Goal: Task Accomplishment & Management: Complete application form

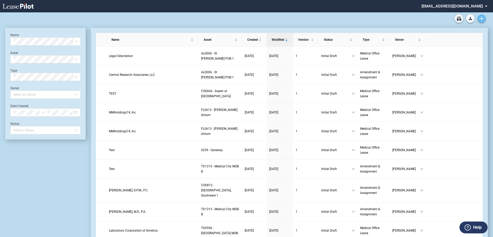
click at [243, 15] on link "Create new document" at bounding box center [481, 18] width 8 height 8
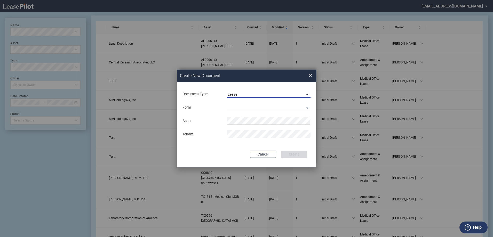
click at [243, 93] on span "Lease" at bounding box center [264, 94] width 74 height 5
click at [243, 103] on div "Amendment" at bounding box center [238, 107] width 22 height 6
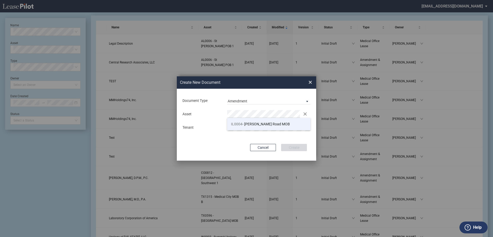
click at [243, 103] on li "IL0004 - [PERSON_NAME] Road MOB" at bounding box center [268, 124] width 83 height 12
click at [243, 103] on button "Create" at bounding box center [294, 147] width 26 height 7
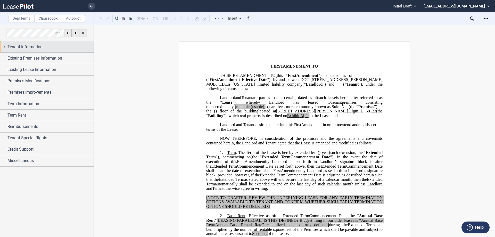
click at [22, 48] on span "Tenant Information" at bounding box center [24, 47] width 35 height 6
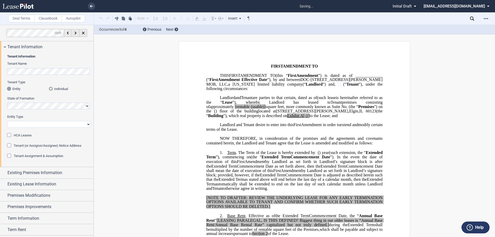
click at [43, 121] on select "Corporation Limited Liability Company General Partnership Limited Partnership O…" at bounding box center [49, 124] width 84 height 7
select select "Other"
click at [7, 121] on select "Corporation Limited Liability Company General Partnership Limited Partnership O…" at bounding box center [49, 124] width 84 height 7
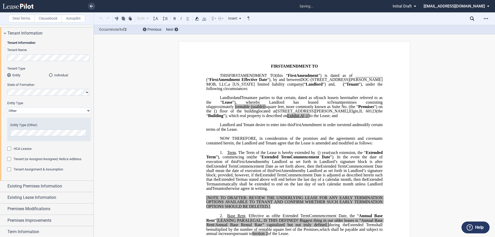
scroll to position [26, 0]
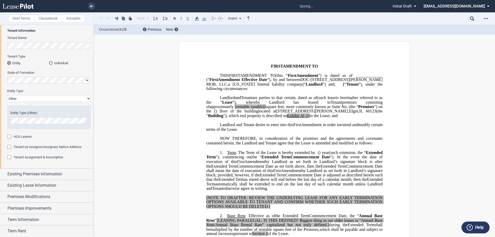
click at [31, 158] on span "Tenant Assignment & Assumption" at bounding box center [39, 157] width 50 height 4
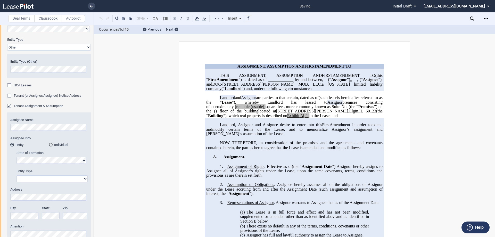
scroll to position [77, 0]
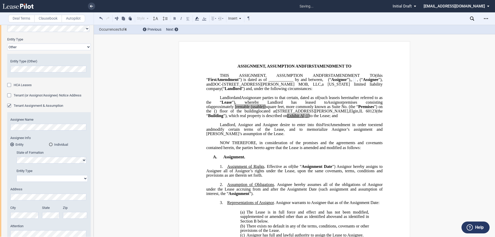
click at [28, 179] on select "Corporation Limited Liability Company General Partnership Limited Partnership O…" at bounding box center [52, 178] width 71 height 7
select select "limited liability company"
click at [17, 175] on select "Corporation Limited Liability Company General Partnership Limited Partnership O…" at bounding box center [52, 178] width 71 height 7
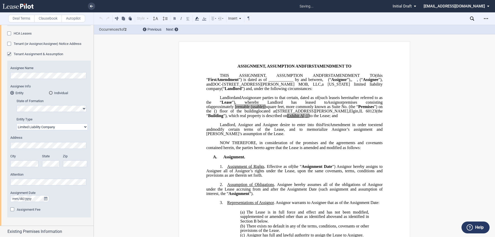
scroll to position [181, 0]
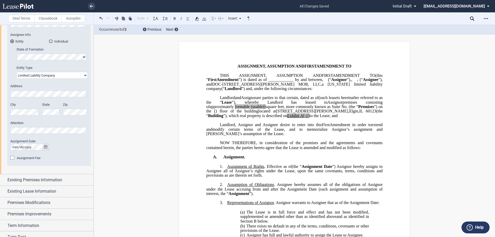
click at [47, 146] on icon "true" at bounding box center [45, 147] width 3 height 4
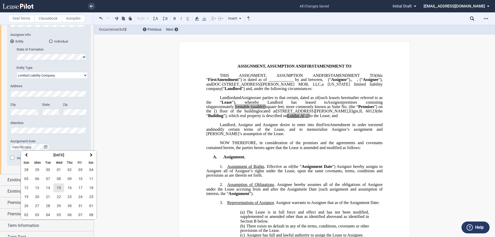
click at [61, 187] on button "15" at bounding box center [58, 187] width 11 height 9
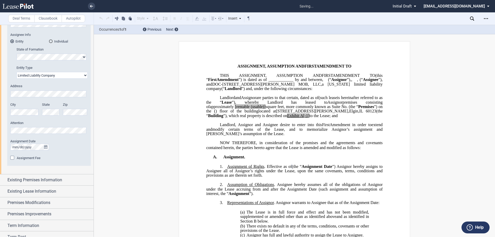
scroll to position [206, 0]
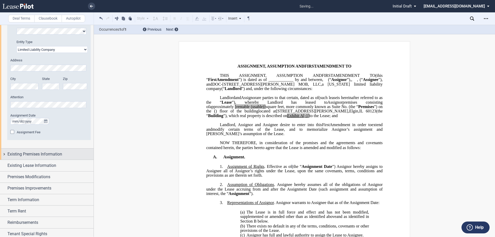
click at [46, 152] on span "Existing Premises Information" at bounding box center [34, 154] width 55 height 6
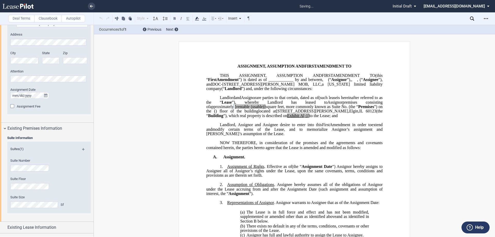
scroll to position [258, 0]
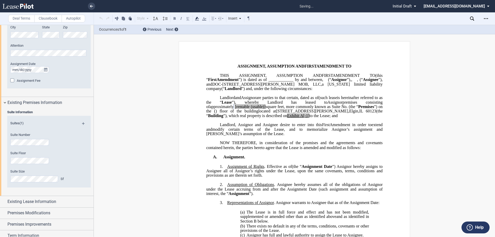
click at [82, 124] on md-icon at bounding box center [85, 125] width 7 height 6
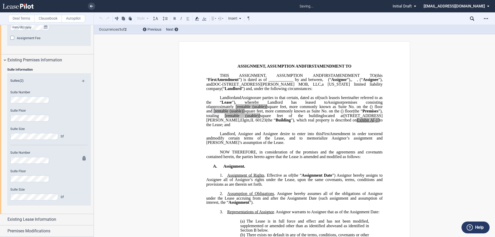
scroll to position [309, 0]
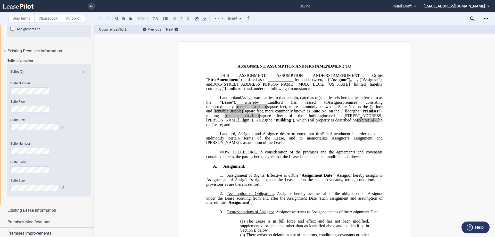
click at [85, 71] on md-icon at bounding box center [85, 74] width 7 height 6
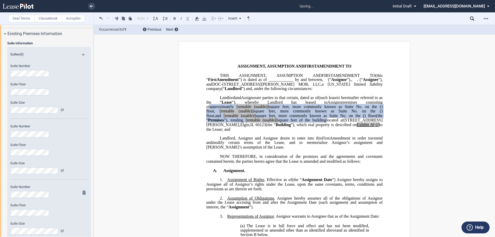
scroll to position [335, 0]
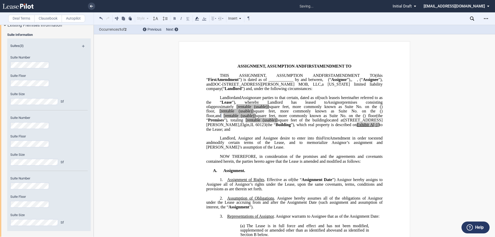
click at [251, 109] on span "[rentable" at bounding box center [243, 106] width 15 height 5
drag, startPoint x: 334, startPoint y: 120, endPoint x: 351, endPoint y: 120, distance: 16.5
click at [351, 113] on span "﻿ ﻿ rentable (usable)] square feet, more commonly known as Suite No. ﻿ ﻿ on the…" at bounding box center [294, 108] width 177 height 9
click at [234, 113] on span "[rentable" at bounding box center [226, 111] width 15 height 5
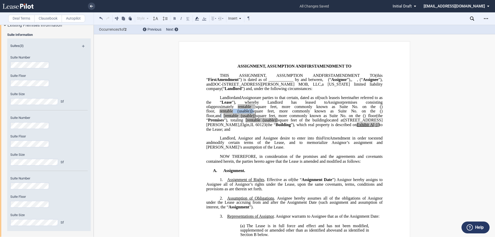
drag, startPoint x: 314, startPoint y: 125, endPoint x: 332, endPoint y: 125, distance: 17.8
click at [332, 118] on span "﻿ ﻿ rentable (usable)] square feet, more commonly known as Suite No. ﻿ ﻿ on the…" at bounding box center [294, 113] width 177 height 9
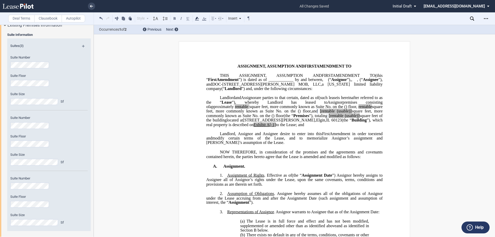
click at [320, 113] on span "[rentable" at bounding box center [327, 111] width 15 height 5
drag, startPoint x: 305, startPoint y: 130, endPoint x: 321, endPoint y: 130, distance: 16.2
click at [321, 118] on span "﻿ ﻿ rentable (usable)] square feet, more commonly known as Suite No. ﻿ ﻿ on the…" at bounding box center [294, 113] width 177 height 9
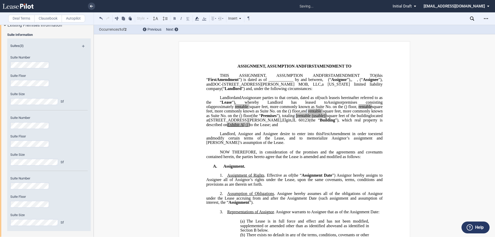
click at [311, 118] on span "[rentable" at bounding box center [303, 115] width 15 height 5
drag, startPoint x: 334, startPoint y: 133, endPoint x: 351, endPoint y: 135, distance: 17.3
click at [351, 118] on span "(the “ Premises ”), totaling ﻿ ﻿ rentable (usable)] square feet of the building" at bounding box center [311, 115] width 119 height 5
drag, startPoint x: 288, startPoint y: 118, endPoint x: 301, endPoint y: 120, distance: 13.6
click at [234, 109] on span "approximately" at bounding box center [222, 106] width 24 height 5
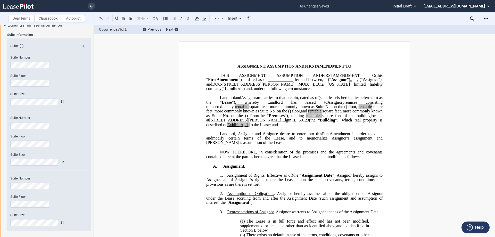
click at [267, 132] on p at bounding box center [294, 129] width 176 height 4
click at [277, 127] on p "DOC-1710 North Randall Road MOB, LLC , a Wisconsin limited liability company (“…" at bounding box center [294, 111] width 176 height 31
click at [299, 127] on p "DOC-1710 North Randall Road MOB, LLC , a Wisconsin limited liability company (“…" at bounding box center [294, 111] width 176 height 31
drag, startPoint x: 227, startPoint y: 141, endPoint x: 221, endPoint y: 141, distance: 5.9
click at [221, 127] on span "located at 1710 N Randall Road , Elgin , IL 60123 (the “ Building ”), which rea…" at bounding box center [294, 119] width 177 height 13
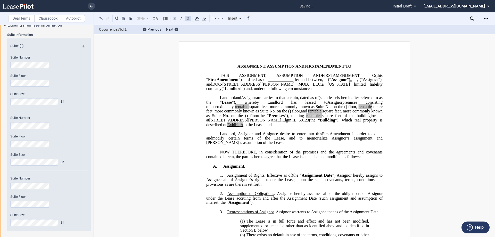
click at [277, 113] on span "on the" at bounding box center [282, 111] width 10 height 5
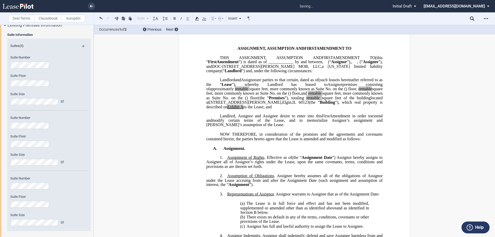
scroll to position [26, 0]
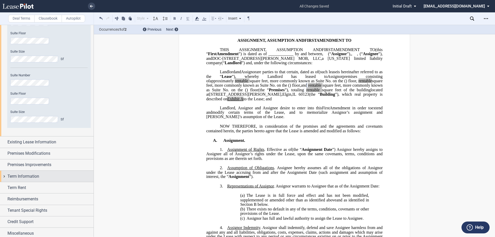
click at [38, 176] on span "Term Information" at bounding box center [23, 176] width 32 height 6
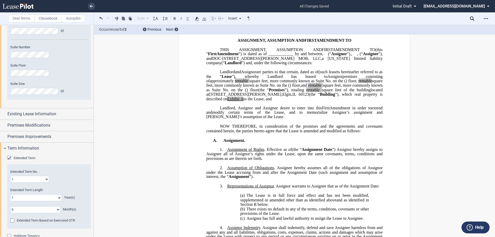
scroll to position [490, 0]
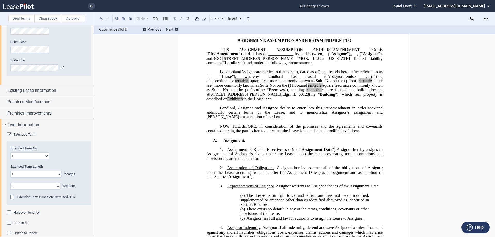
click at [30, 134] on span "Extended Term" at bounding box center [25, 135] width 22 height 4
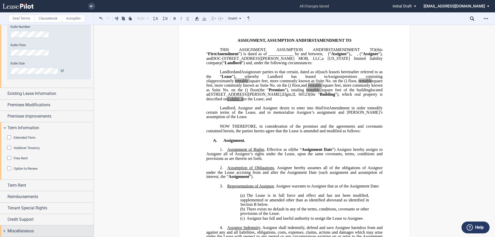
click at [32, 228] on span "Miscellaneous" at bounding box center [20, 231] width 26 height 6
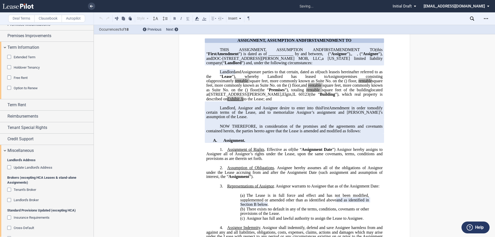
scroll to position [616, 0]
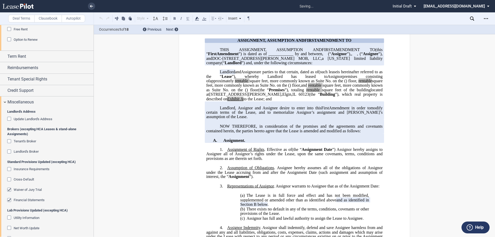
click at [22, 189] on span "Waiver of Jury Trial" at bounding box center [28, 190] width 28 height 4
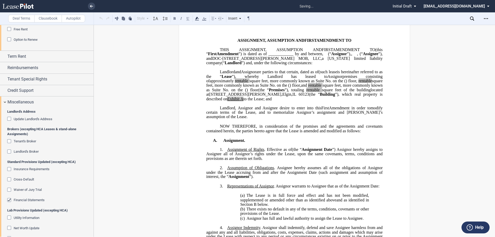
click at [24, 200] on span "Financial Statements" at bounding box center [29, 200] width 31 height 4
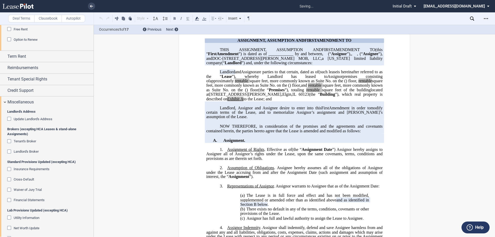
scroll to position [695, 0]
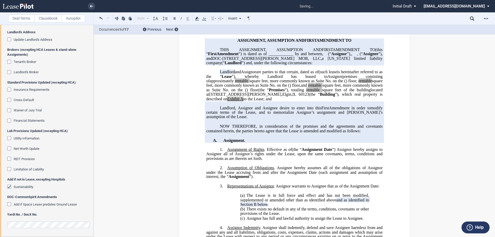
click at [31, 190] on editor-control "Sustainability" at bounding box center [49, 189] width 84 height 10
click at [26, 189] on md-checkbox "Sustainability" at bounding box center [20, 186] width 26 height 5
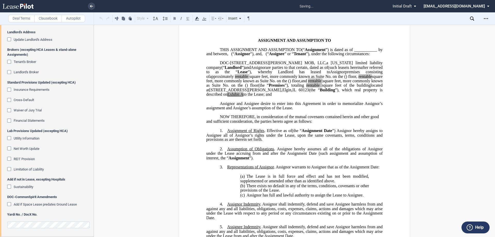
click at [28, 220] on div at bounding box center [49, 224] width 84 height 9
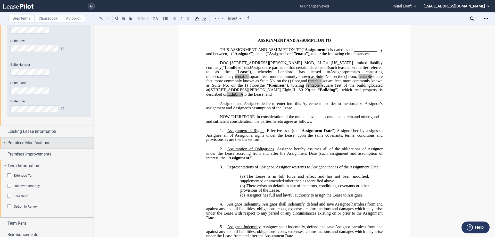
scroll to position [489, 0]
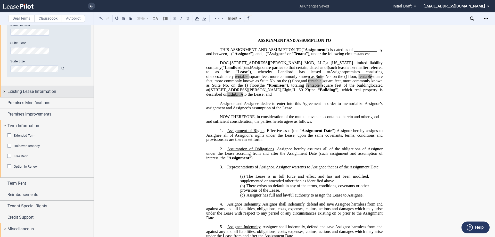
click at [33, 94] on span "Existing Lease Information" at bounding box center [31, 91] width 49 height 6
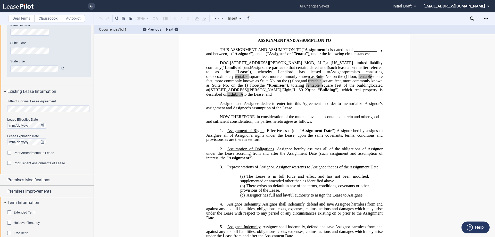
click at [23, 152] on span "Prior Amendments to Lease" at bounding box center [34, 153] width 40 height 4
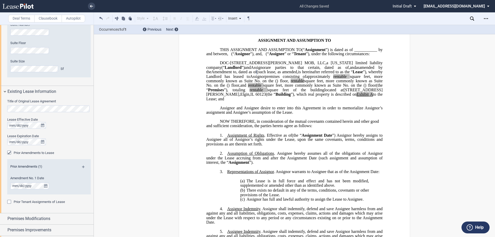
click at [350, 70] on span "and" at bounding box center [353, 67] width 6 height 5
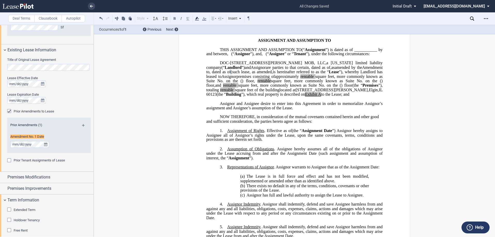
scroll to position [536, 0]
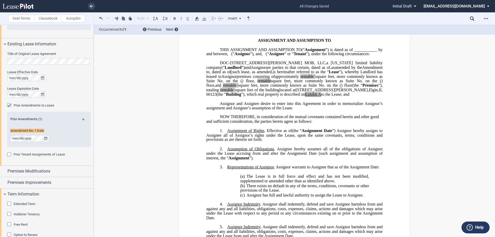
click at [250, 74] on span "(such lease" at bounding box center [240, 72] width 19 height 5
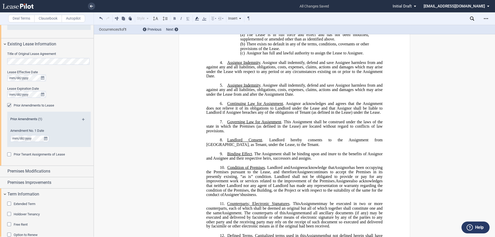
scroll to position [0, 0]
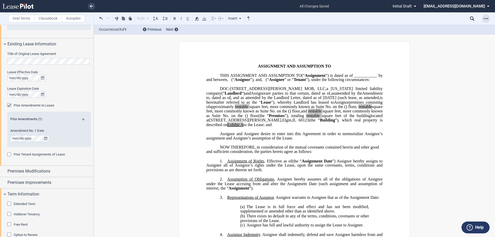
click at [487, 17] on icon "Open Lease options menu" at bounding box center [486, 19] width 4 height 4
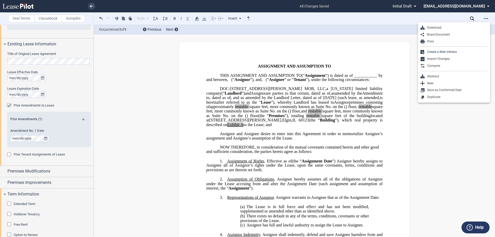
click at [436, 24] on div "Download Share Document Print Create a New Version Import Changes Compare Abstr…" at bounding box center [454, 62] width 72 height 80
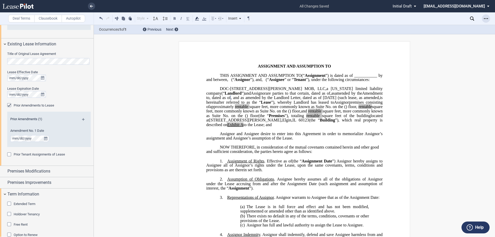
click at [482, 18] on div "Download Share Document Print Create a New Version Import Changes Compare Abstr…" at bounding box center [482, 18] width 25 height 8
click at [483, 17] on div "Open Lease options menu" at bounding box center [486, 18] width 8 height 8
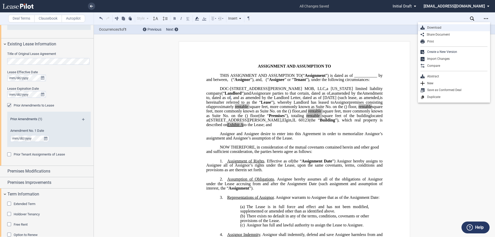
click at [465, 29] on div "Download" at bounding box center [456, 28] width 63 height 4
